Goal: Task Accomplishment & Management: Complete application form

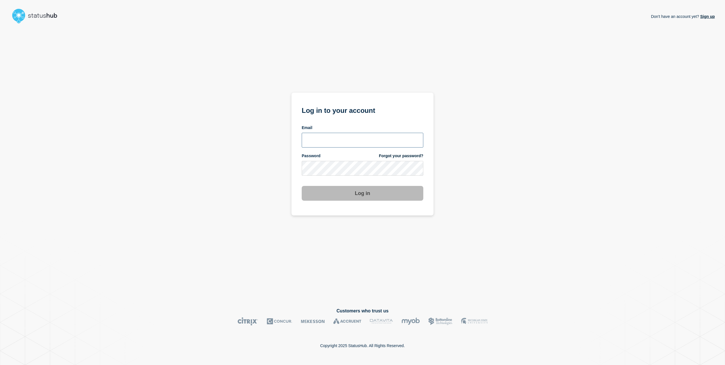
type input "[EMAIL_ADDRESS][PERSON_NAME][DOMAIN_NAME]"
click at [364, 195] on button "Log in" at bounding box center [363, 193] width 122 height 15
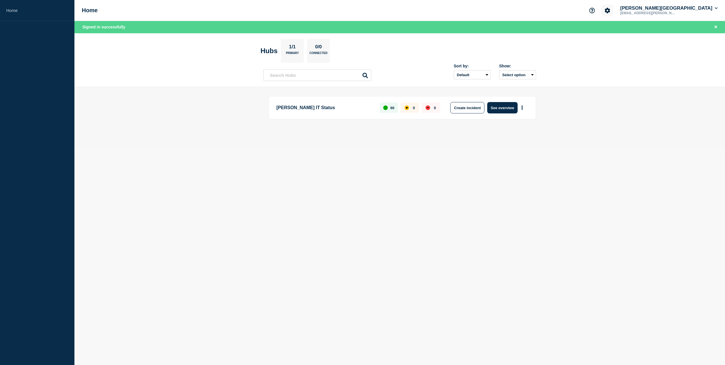
click at [610, 11] on icon "Account settings" at bounding box center [607, 10] width 5 height 5
click at [622, 107] on main "[PERSON_NAME] IT Status 60 0 0 Create incident See overview" at bounding box center [399, 117] width 651 height 61
click at [523, 107] on button "More actions" at bounding box center [521, 108] width 7 height 11
click at [503, 107] on button "See overview" at bounding box center [502, 107] width 30 height 11
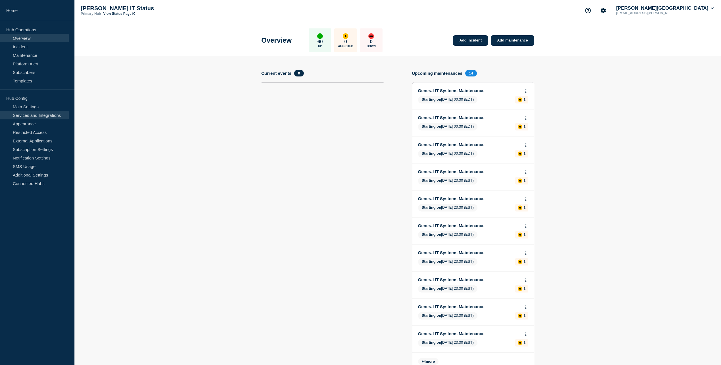
click at [53, 116] on link "Services and Integrations" at bounding box center [34, 115] width 69 height 9
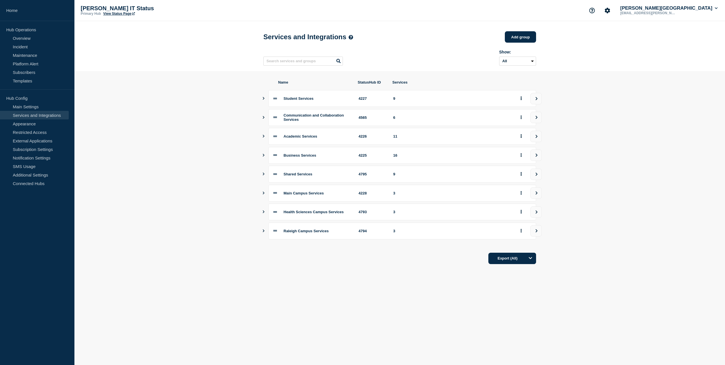
click at [263, 157] on icon "Show services" at bounding box center [264, 155] width 4 height 3
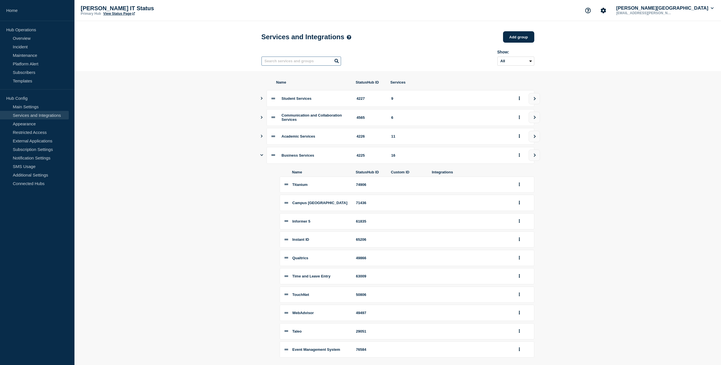
click at [303, 61] on input "text" at bounding box center [301, 61] width 80 height 9
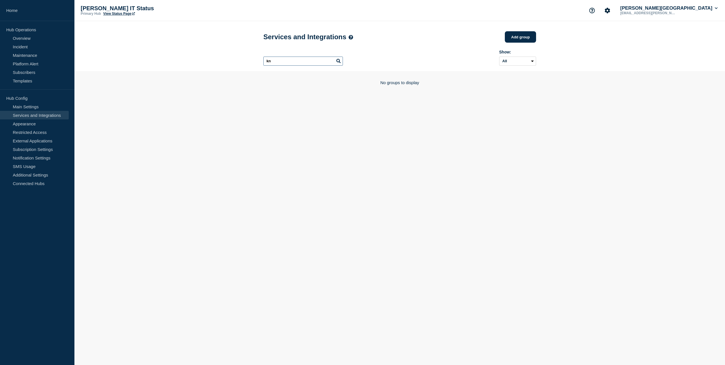
type input "k"
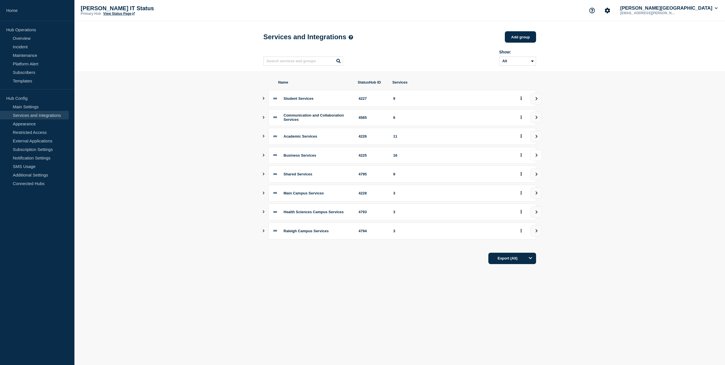
click at [537, 157] on icon "view group" at bounding box center [537, 154] width 2 height 3
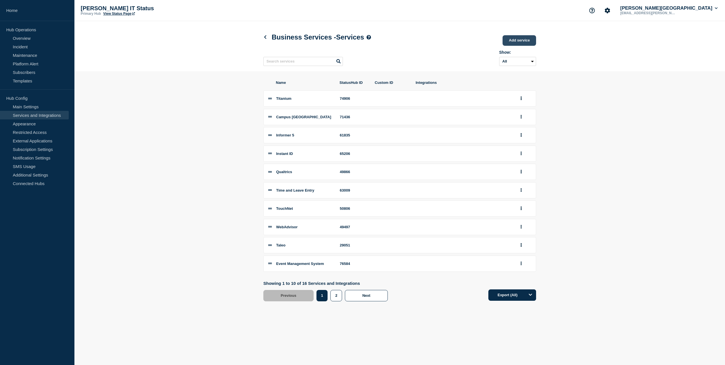
click at [518, 42] on link "Add service" at bounding box center [520, 40] width 34 height 11
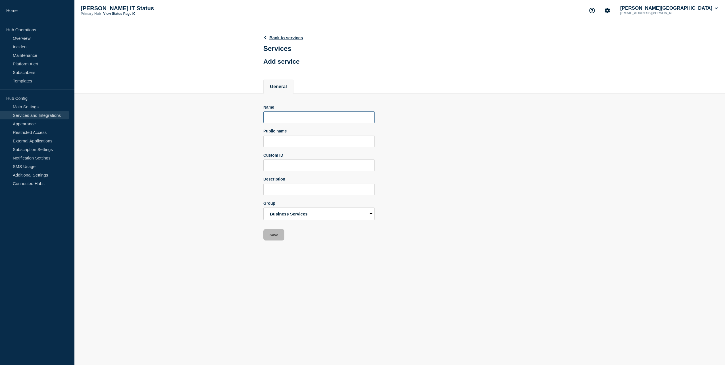
click at [295, 119] on input "Name" at bounding box center [318, 117] width 111 height 12
type input "KnowBe4"
click at [286, 143] on input "Public name" at bounding box center [318, 142] width 111 height 12
type input "L"
type input "KnowBe4"
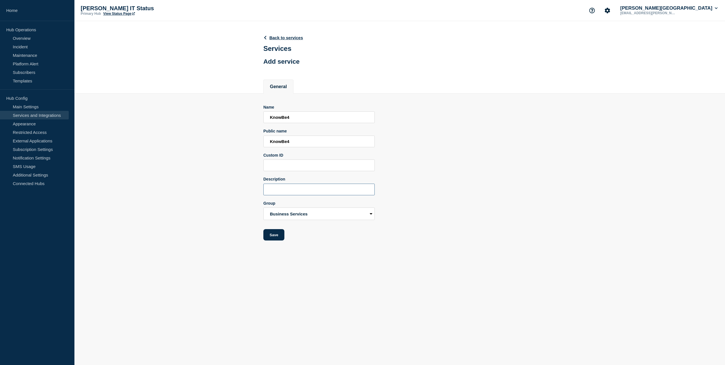
click at [326, 191] on input "Description" at bounding box center [318, 190] width 111 height 12
click at [343, 245] on main "Back to services Services Add service General Name KnowBe4 Public name KnowBe4 …" at bounding box center [399, 135] width 651 height 228
click at [340, 191] on input "CyberSecurity Training Site" at bounding box center [318, 190] width 111 height 12
type input "CyberSecurity Training"
click at [280, 236] on button "Save" at bounding box center [273, 234] width 21 height 11
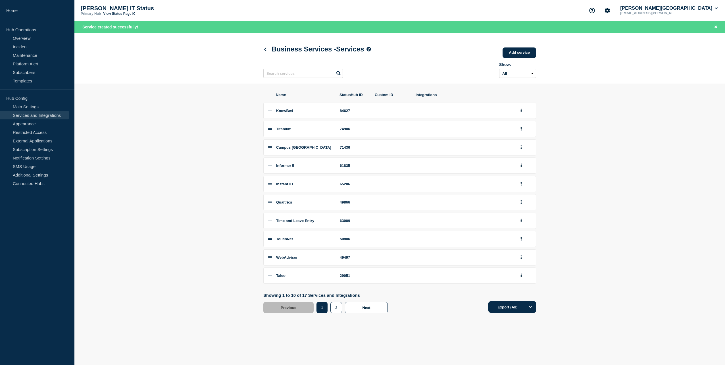
click at [140, 89] on section "Name StatusHub ID Custom ID Integrations KnowBe4 84627 Titanium 74906 Campus Ca…" at bounding box center [399, 203] width 651 height 238
click at [31, 39] on link "Overview" at bounding box center [34, 38] width 69 height 9
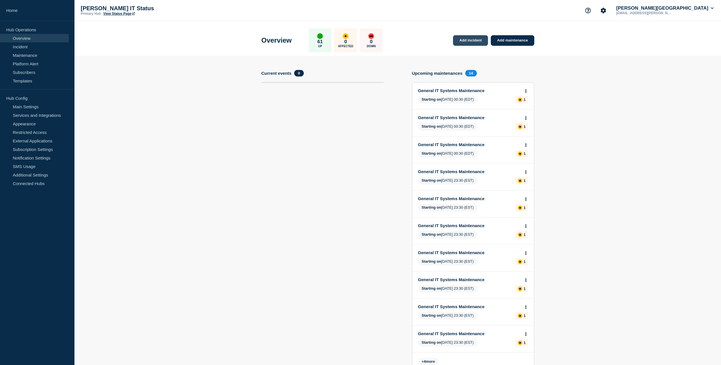
click at [472, 41] on link "Add incident" at bounding box center [470, 40] width 35 height 11
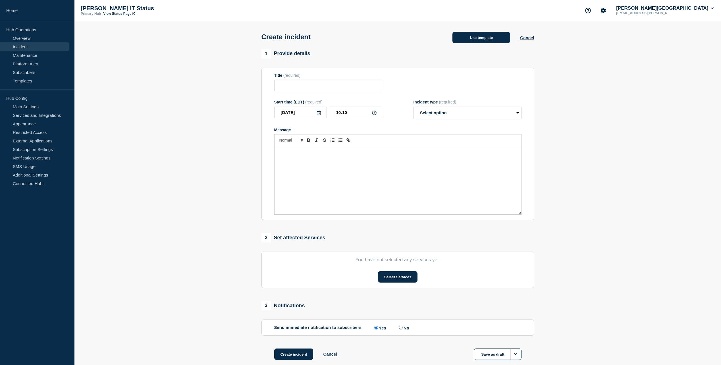
click at [473, 38] on button "Use template" at bounding box center [481, 37] width 58 height 11
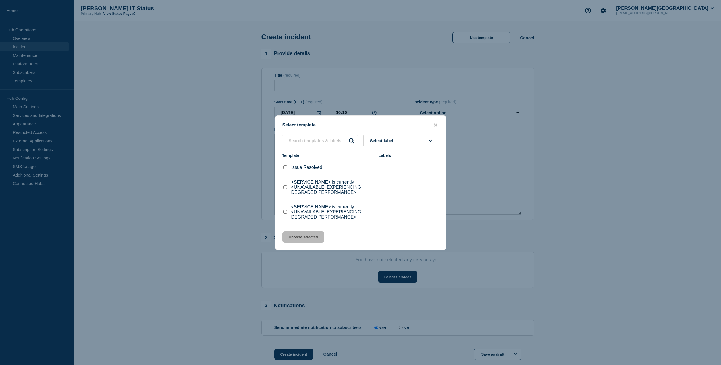
click at [285, 189] on input "<SERVICE NAME> is currently <UNAVAILABLE, EXPERIENCING DEGRADED PERFORMANCE> ch…" at bounding box center [285, 187] width 4 height 4
checkbox input "true"
click at [301, 238] on button "Choose selected" at bounding box center [303, 236] width 42 height 11
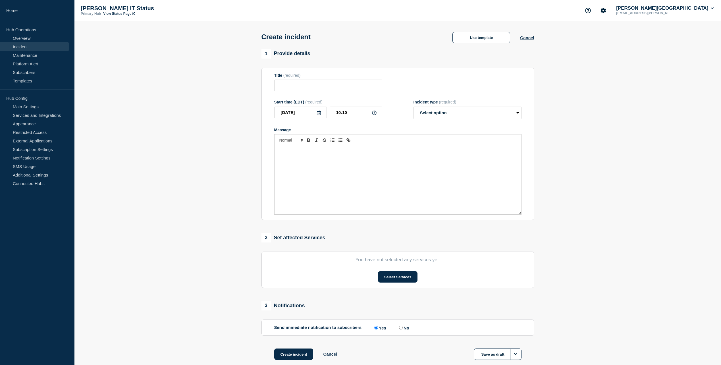
type input "<SERVICE NAME> is currently <UNAVAILABLE, EXPERIENCING DEGRADED PERFORMANCE>"
select select "investigating"
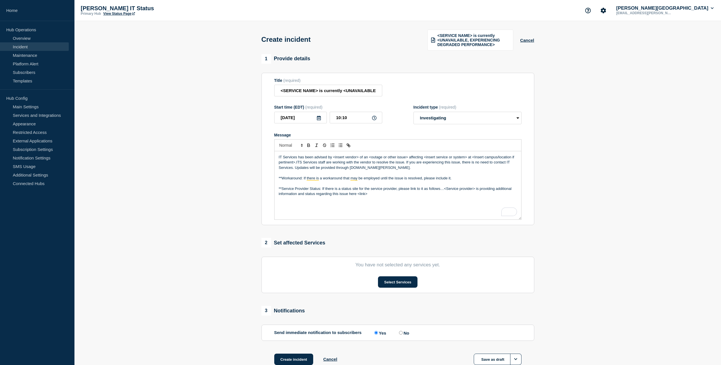
click at [334, 157] on p "IT Services has been advised by <insert vendor> of an <outage or other issue> a…" at bounding box center [398, 163] width 238 height 16
click at [355, 156] on p "IT Services has been advised by KnowBe4 of an <outage or other issue> affecting…" at bounding box center [398, 163] width 238 height 16
click at [402, 156] on p "IT Services has been advised by KnowBe4 of issues affecting their service. For …" at bounding box center [398, 163] width 238 height 16
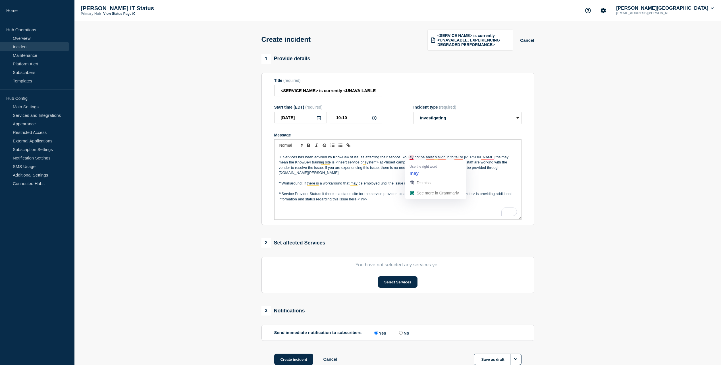
click at [411, 155] on p "IT Services has been advised by KnowBe4 of issues affecting their service. You …" at bounding box center [398, 165] width 238 height 21
click at [432, 158] on p "IT Services has been advised by KnowBe4 of issues affecting their service. You …" at bounding box center [398, 165] width 238 height 21
click at [434, 157] on p "IT Services has been advised by KnowBe4 of issues affecting their service. You …" at bounding box center [398, 165] width 238 height 21
click at [445, 157] on p "IT Services has been advised by KnowBe4 of issues affecting their service. You …" at bounding box center [398, 165] width 238 height 21
click at [457, 157] on p "IT Services has been advised by KnowBe4 of issues affecting their service. You …" at bounding box center [398, 165] width 238 height 21
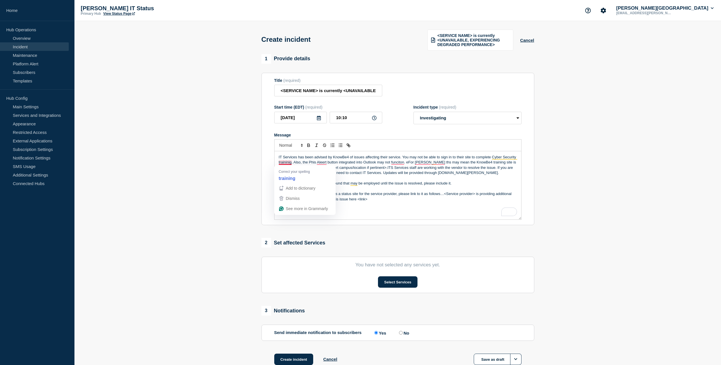
click at [288, 162] on p "IT Services has been advised by KnowBe4 of issues affecting their service. You …" at bounding box center [398, 165] width 238 height 21
click at [321, 163] on p "IT Services has been advised by KnowBe4 of issues affecting their service. You …" at bounding box center [398, 165] width 238 height 21
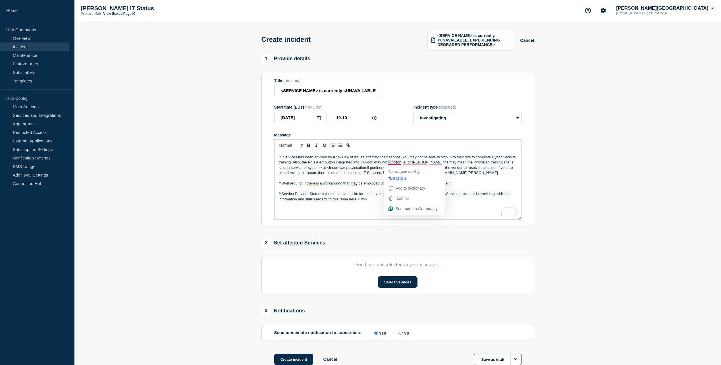
click at [395, 162] on p "IT Services has been advised by KnowBe4 of issues affecting their service. You …" at bounding box center [398, 165] width 238 height 21
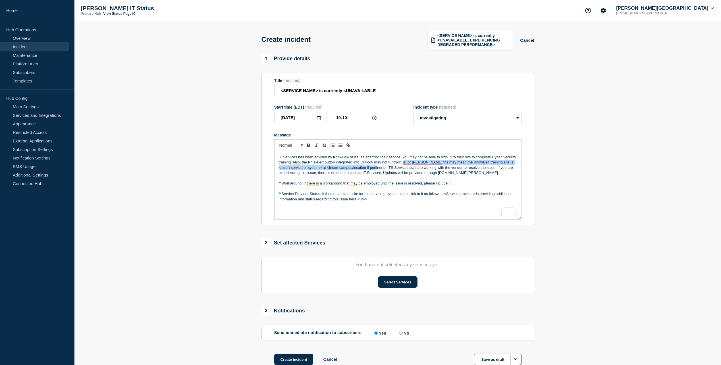
drag, startPoint x: 404, startPoint y: 162, endPoint x: 373, endPoint y: 167, distance: 30.9
click at [373, 167] on p "IT Services has been advised by KnowBe4 of issues affecting their service. You …" at bounding box center [398, 165] width 238 height 21
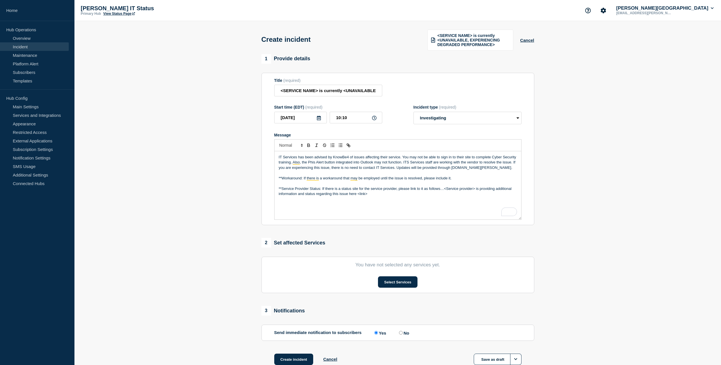
click at [499, 168] on p "IT Services has been advised by KnowBe4 of issues affecting their service. You …" at bounding box center [398, 163] width 238 height 16
drag, startPoint x: 456, startPoint y: 176, endPoint x: 251, endPoint y: 178, distance: 205.1
click at [251, 178] on section "1 Provide details Title (required) <SERVICE NAME> is currently <UNAVAILABLE, EX…" at bounding box center [397, 216] width 646 height 325
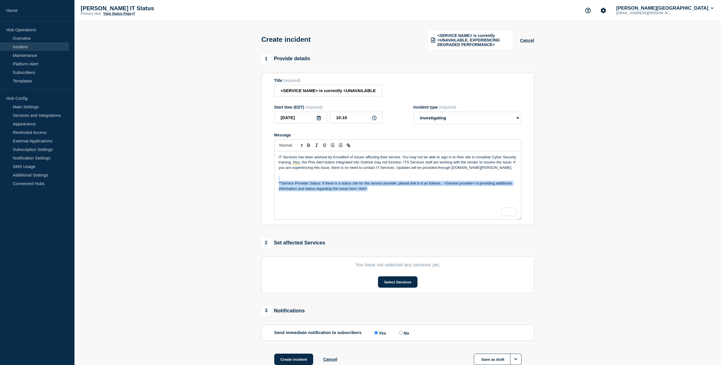
drag, startPoint x: 369, startPoint y: 188, endPoint x: 263, endPoint y: 179, distance: 106.3
click at [263, 179] on section "Title (required) <SERVICE NAME> is currently <UNAVAILABLE, EXPERIENCING DEGRADE…" at bounding box center [397, 149] width 273 height 153
click at [283, 195] on div "IT Services has been advised by KnowBe4 of issues affecting their service. You …" at bounding box center [397, 185] width 247 height 68
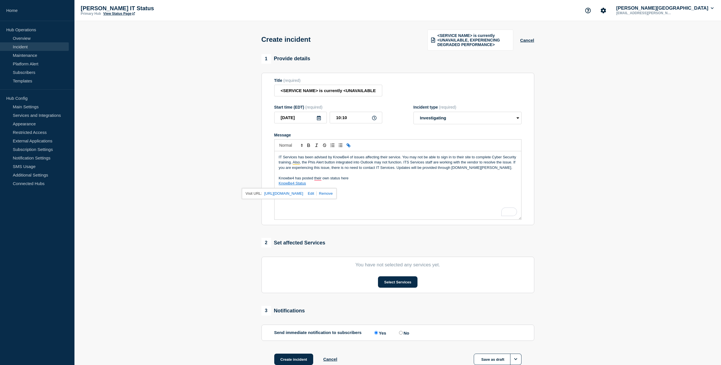
click at [410, 192] on div "IT Services has been advised by KnowBe4 of issues affecting their service. You …" at bounding box center [397, 185] width 247 height 68
click at [403, 195] on div "IT Services has been advised by KnowBe4 of issues affecting their service. You …" at bounding box center [397, 185] width 247 height 68
click at [383, 191] on div "IT Services has been advised by KnowBe4 of issues affecting their service. You …" at bounding box center [397, 185] width 247 height 68
click at [477, 118] on select "Select option Investigating Identified Monitoring" at bounding box center [467, 118] width 108 height 13
select select "identified"
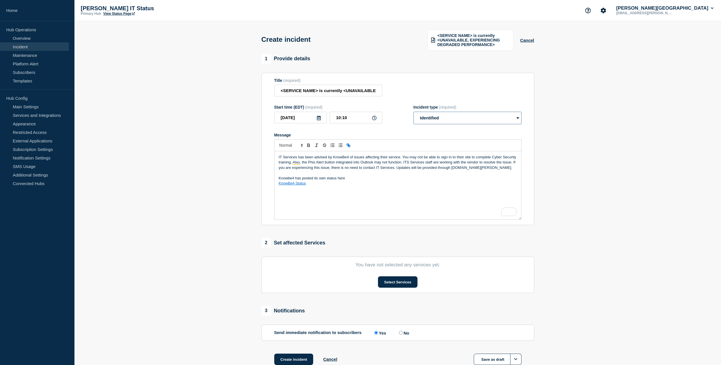
click at [413, 112] on select "Select option Investigating Identified Monitoring" at bounding box center [467, 118] width 108 height 13
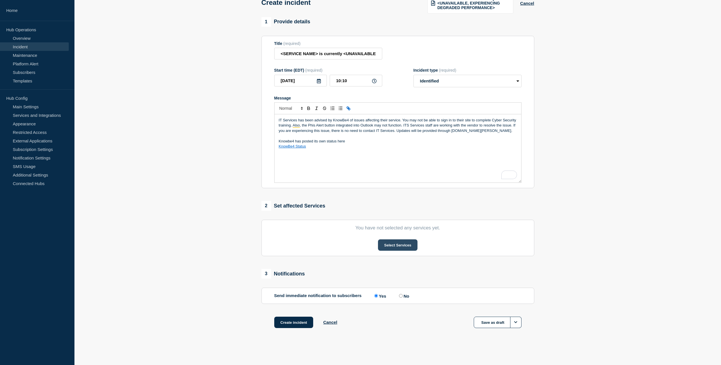
click at [393, 245] on button "Select Services" at bounding box center [397, 244] width 39 height 11
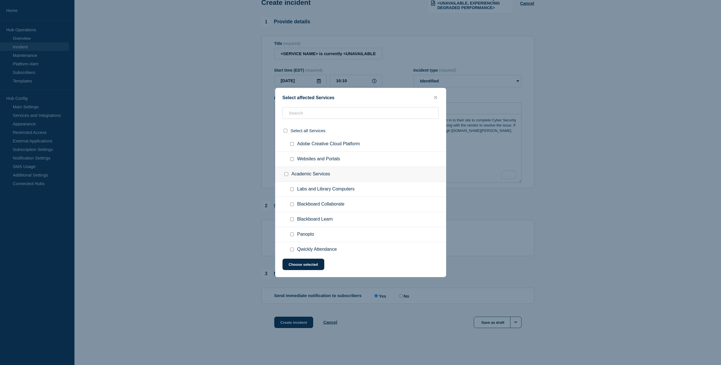
scroll to position [256, 0]
click at [326, 114] on input "text" at bounding box center [360, 113] width 156 height 12
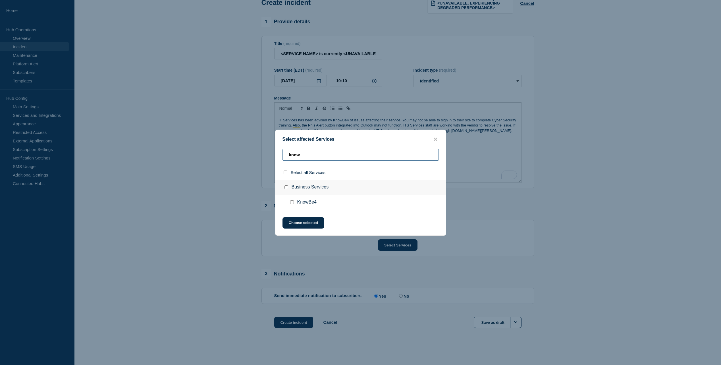
type input "know"
click at [291, 201] on input "KnowBe4 checkbox" at bounding box center [292, 202] width 4 height 4
checkbox input "true"
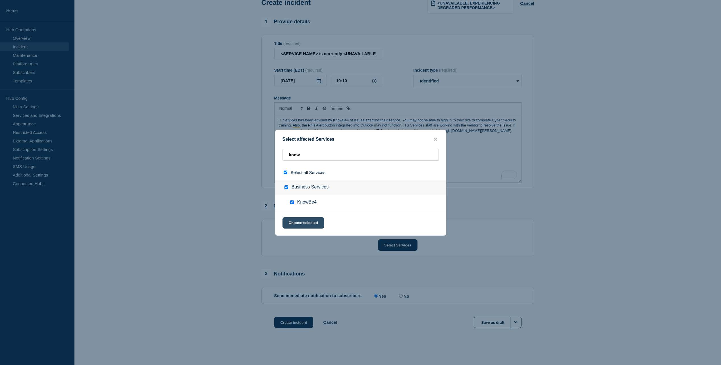
click at [312, 223] on button "Choose selected" at bounding box center [303, 222] width 42 height 11
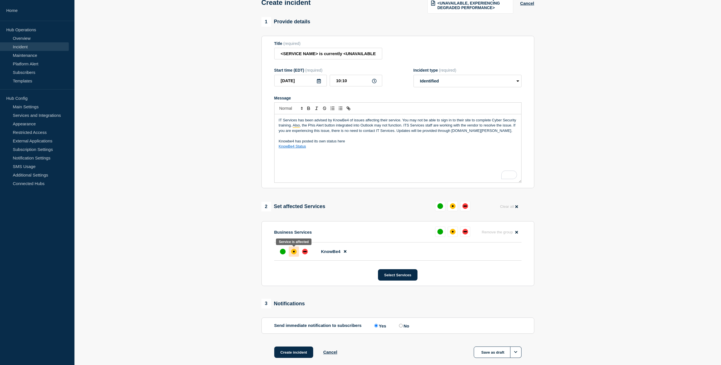
click at [292, 251] on div "affected" at bounding box center [294, 252] width 6 height 6
click at [297, 55] on input "<SERVICE NAME> is currently <UNAVAILABLE, EXPERIENCING DEGRADED PERFORMANCE>" at bounding box center [328, 54] width 108 height 12
drag, startPoint x: 318, startPoint y: 53, endPoint x: 254, endPoint y: 53, distance: 64.5
click at [254, 53] on section "1 Provide details Title (required) <SERVICE NAME> is currently <UNAVAILABLE, EX…" at bounding box center [397, 194] width 646 height 355
click at [290, 125] on p "IT Services has been advised by KnowBe4 of issues affecting their service. You …" at bounding box center [398, 126] width 238 height 16
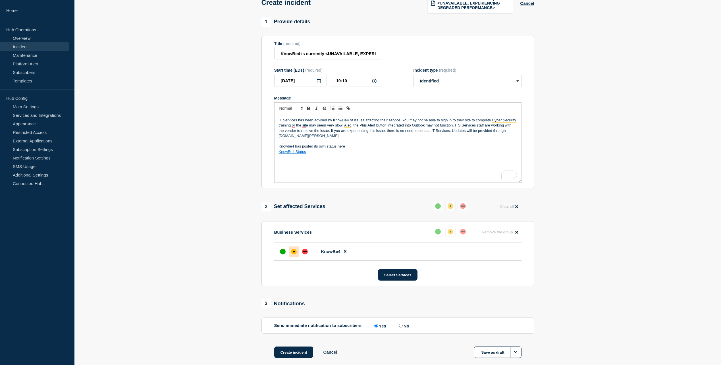
click at [306, 124] on p "IT Services has been advised by KnowBe4 of issues affecting their service. You …" at bounding box center [398, 128] width 238 height 21
click at [363, 152] on p "KnowBe4 Status" at bounding box center [398, 151] width 238 height 5
click at [307, 124] on p "IT Services has been advised by KnowBe4 of issues affecting their service. You …" at bounding box center [398, 128] width 238 height 21
click at [367, 152] on p "KnowBe4 Status" at bounding box center [398, 151] width 238 height 5
click at [366, 125] on p "IT Services has been advised by KnowBe4 of issues affecting their service. You …" at bounding box center [398, 128] width 238 height 21
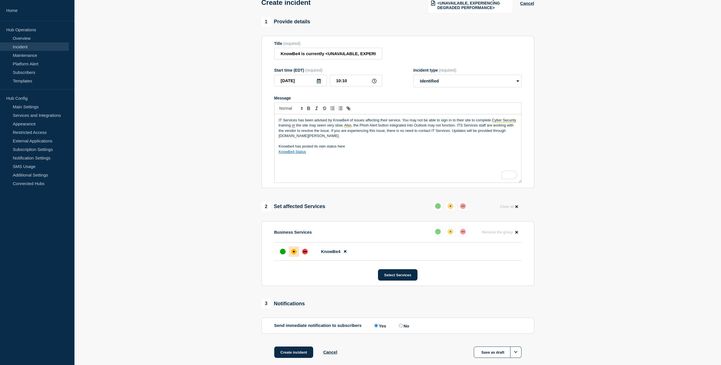
click at [413, 149] on p "KnowBe4 Status" at bounding box center [398, 151] width 238 height 5
drag, startPoint x: 326, startPoint y: 54, endPoint x: 470, endPoint y: 51, distance: 144.1
click at [470, 51] on div "Title (required) KnowBe4 is currently <UNAVAILABLE, EXPERIENCING DEGRADED PERFO…" at bounding box center [397, 50] width 247 height 18
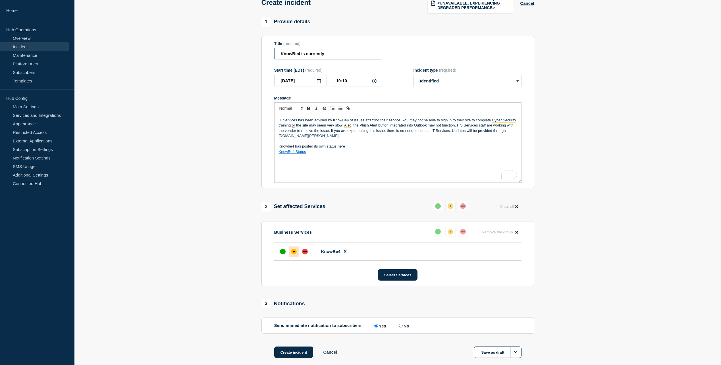
scroll to position [0, 0]
click at [360, 53] on input "KnowBe4 is currently" at bounding box center [328, 54] width 108 height 12
type input "KnowBe4 site issue"
click at [384, 159] on div "IT Services has been advised by KnowBe4 of issues affecting their service. You …" at bounding box center [397, 148] width 247 height 68
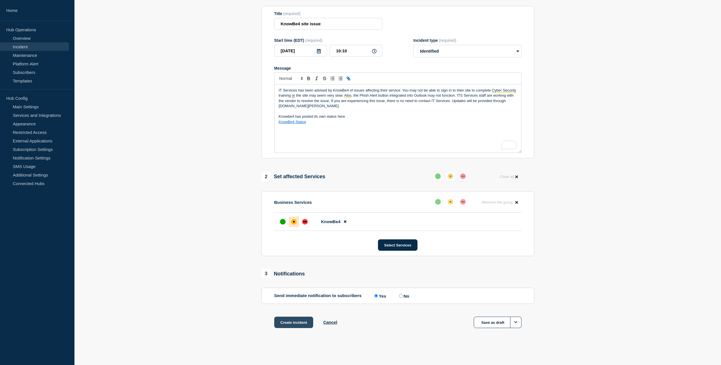
click at [298, 323] on button "Create incident" at bounding box center [293, 321] width 39 height 11
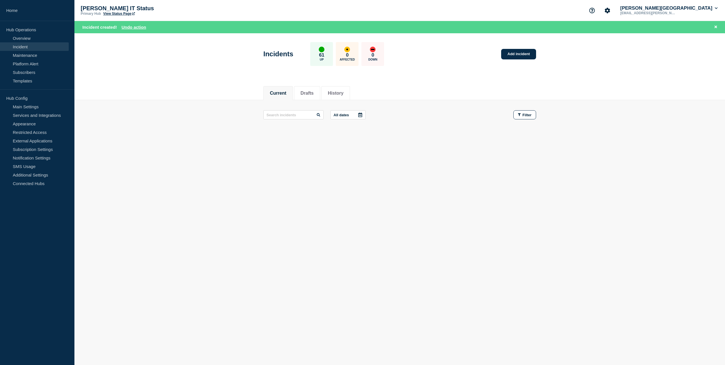
click at [476, 197] on body "Home Hub Operations Overview Incident Maintenance Platform Alert Subscribers Te…" at bounding box center [362, 182] width 725 height 365
